Goal: Task Accomplishment & Management: Manage account settings

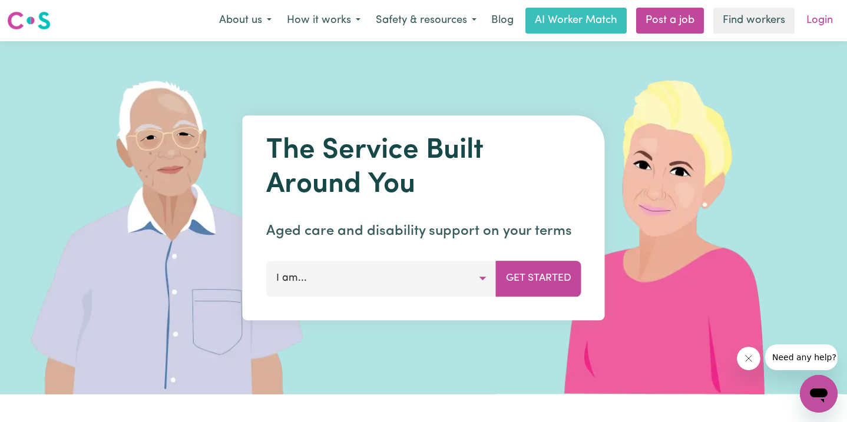
click at [808, 22] on link "Login" at bounding box center [819, 21] width 41 height 26
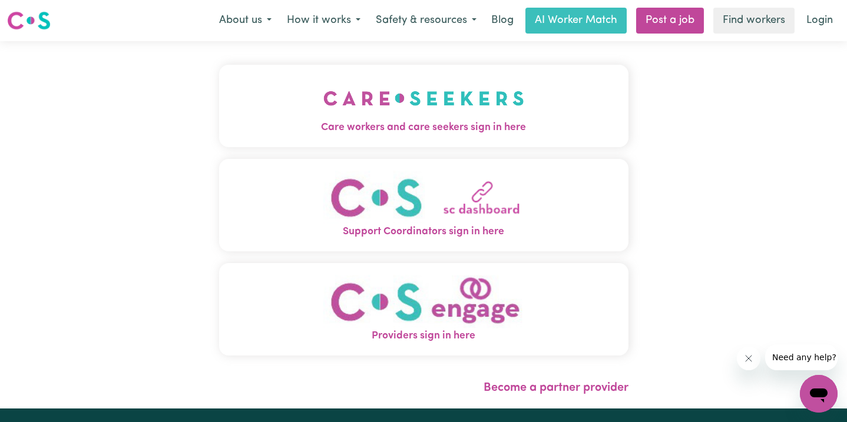
click at [448, 118] on img "Care workers and care seekers sign in here" at bounding box center [423, 99] width 201 height 44
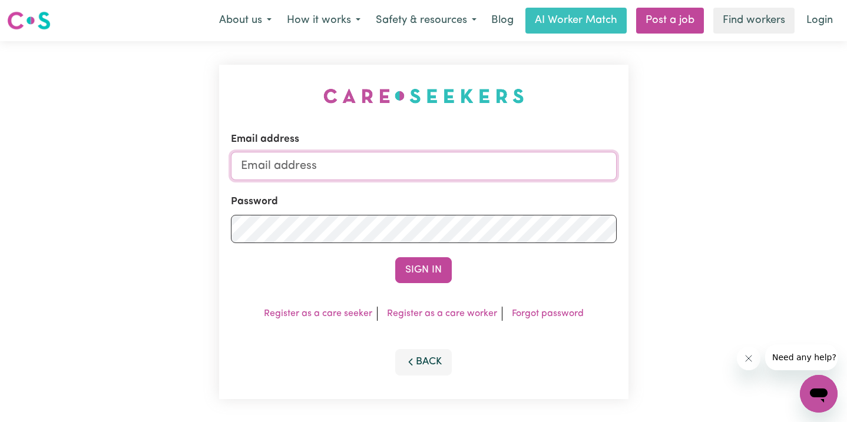
click at [422, 164] on input "Email address" at bounding box center [424, 166] width 386 height 28
type input "s"
type input "[PERSON_NAME][EMAIL_ADDRESS][DOMAIN_NAME]"
click at [395, 257] on button "Sign In" at bounding box center [423, 270] width 57 height 26
